Goal: Transaction & Acquisition: Purchase product/service

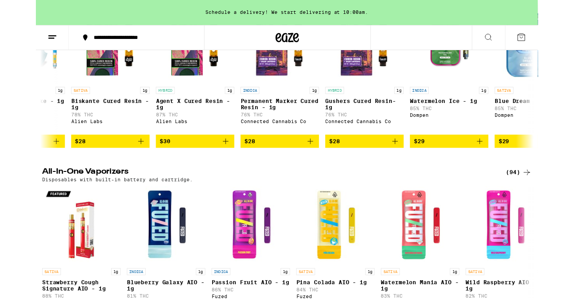
scroll to position [1693, 0]
